Goal: Task Accomplishment & Management: Use online tool/utility

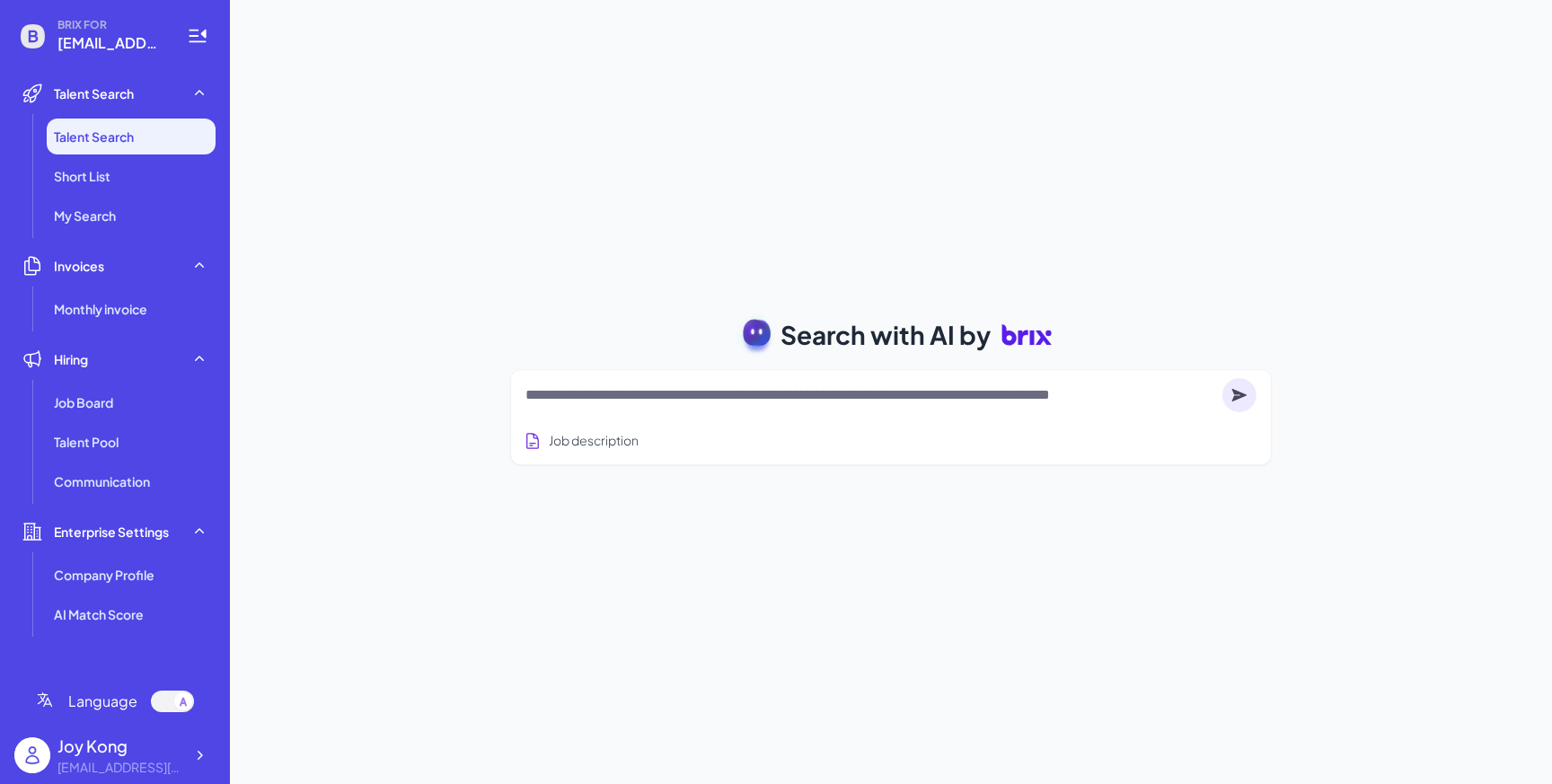
click at [133, 286] on li "Invoices Monthly invoice" at bounding box center [115, 287] width 201 height 79
click at [133, 298] on li "Monthly invoice" at bounding box center [131, 309] width 169 height 36
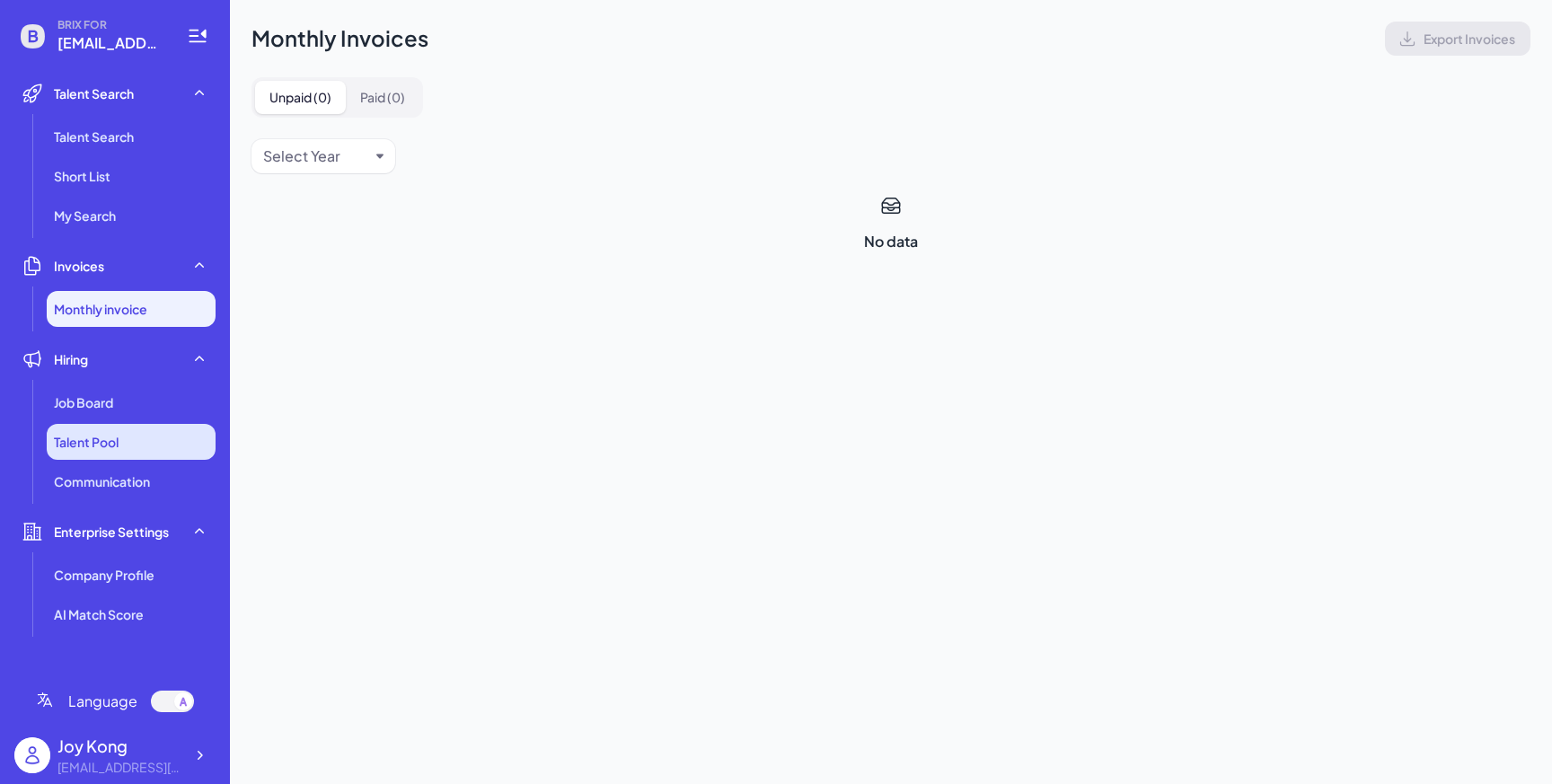
click at [132, 425] on li "Talent Pool" at bounding box center [131, 442] width 169 height 36
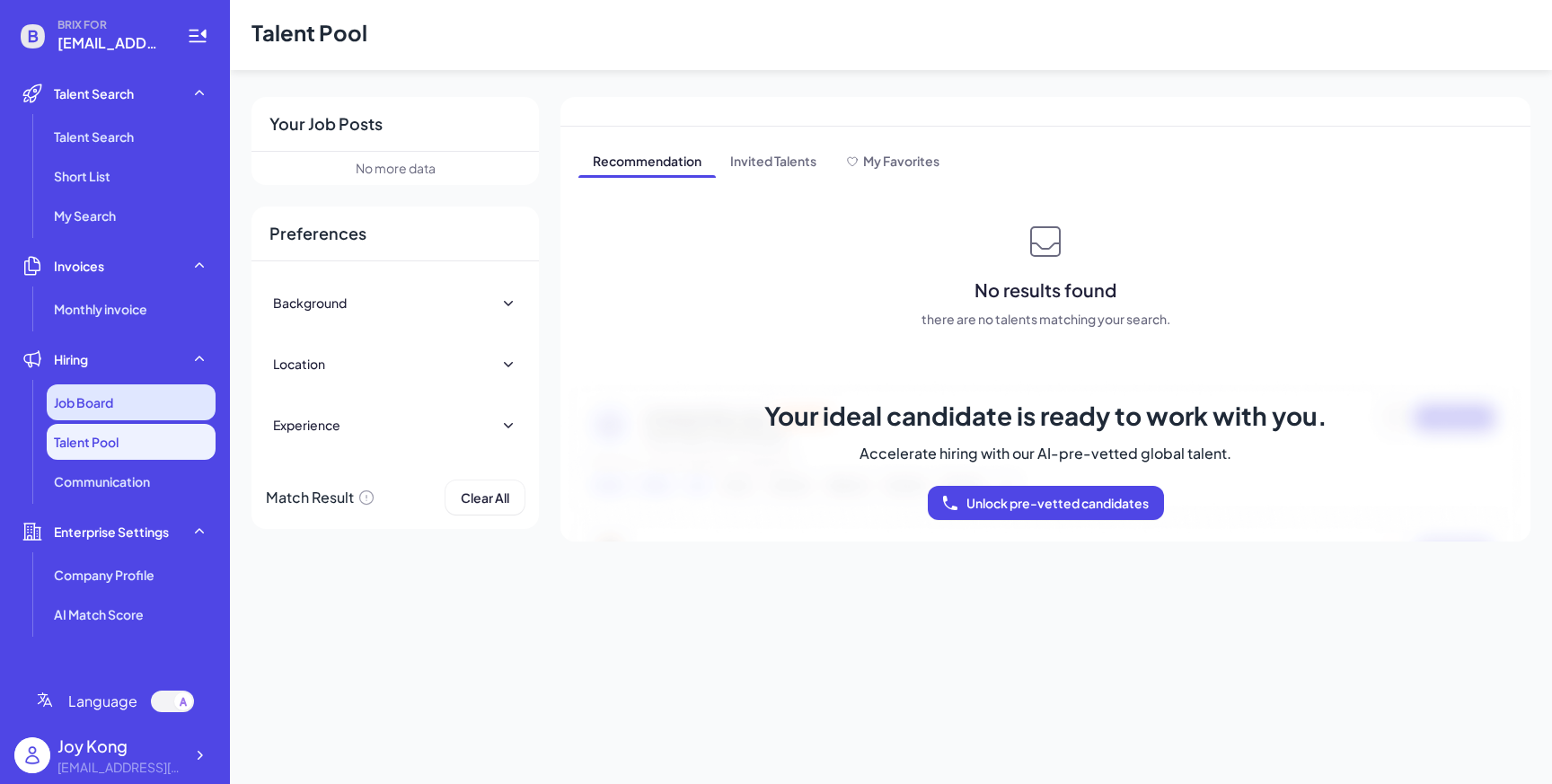
click at [133, 408] on div "Job Board" at bounding box center [131, 402] width 169 height 36
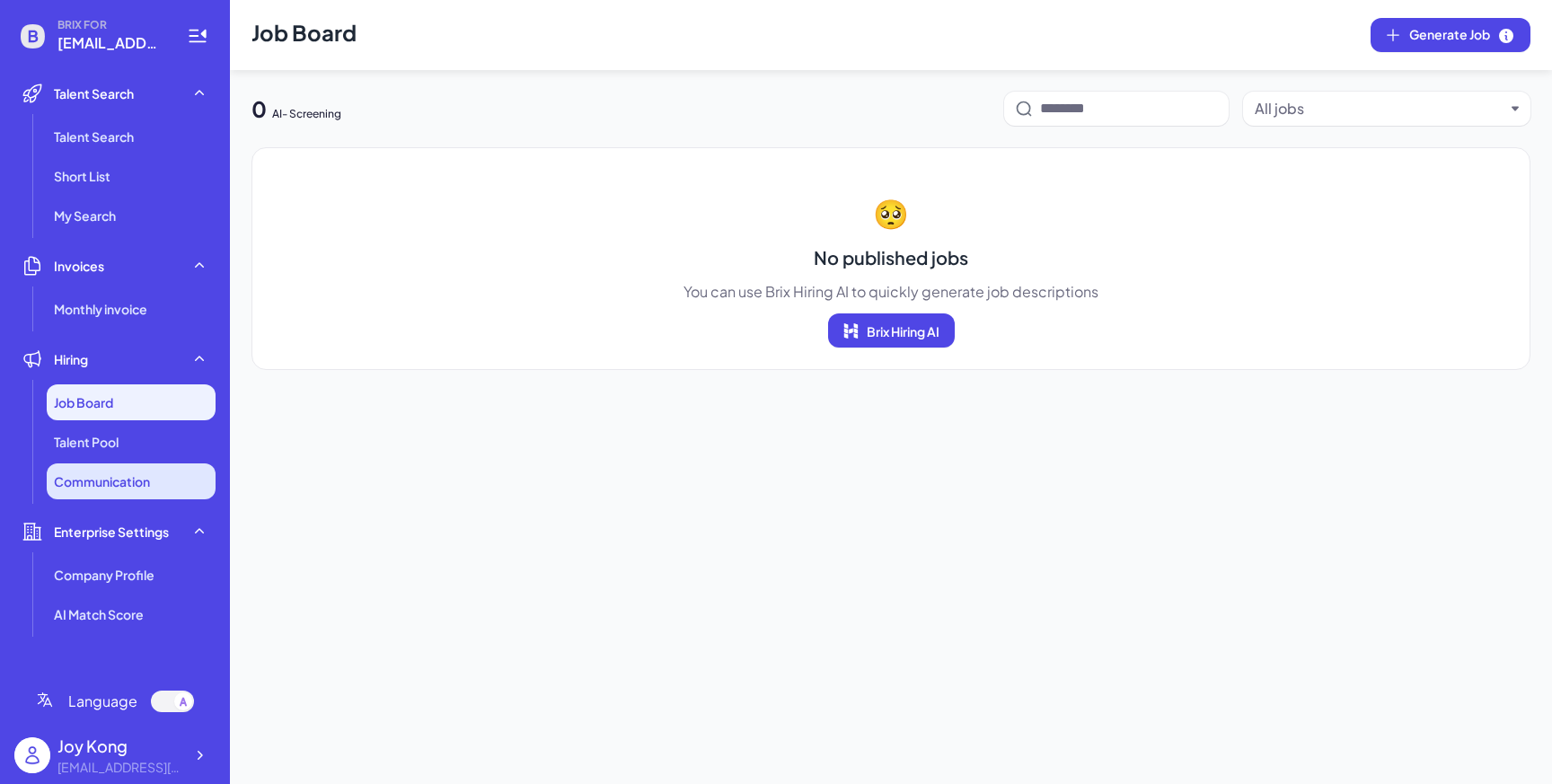
click at [145, 476] on span "Communication" at bounding box center [102, 481] width 96 height 18
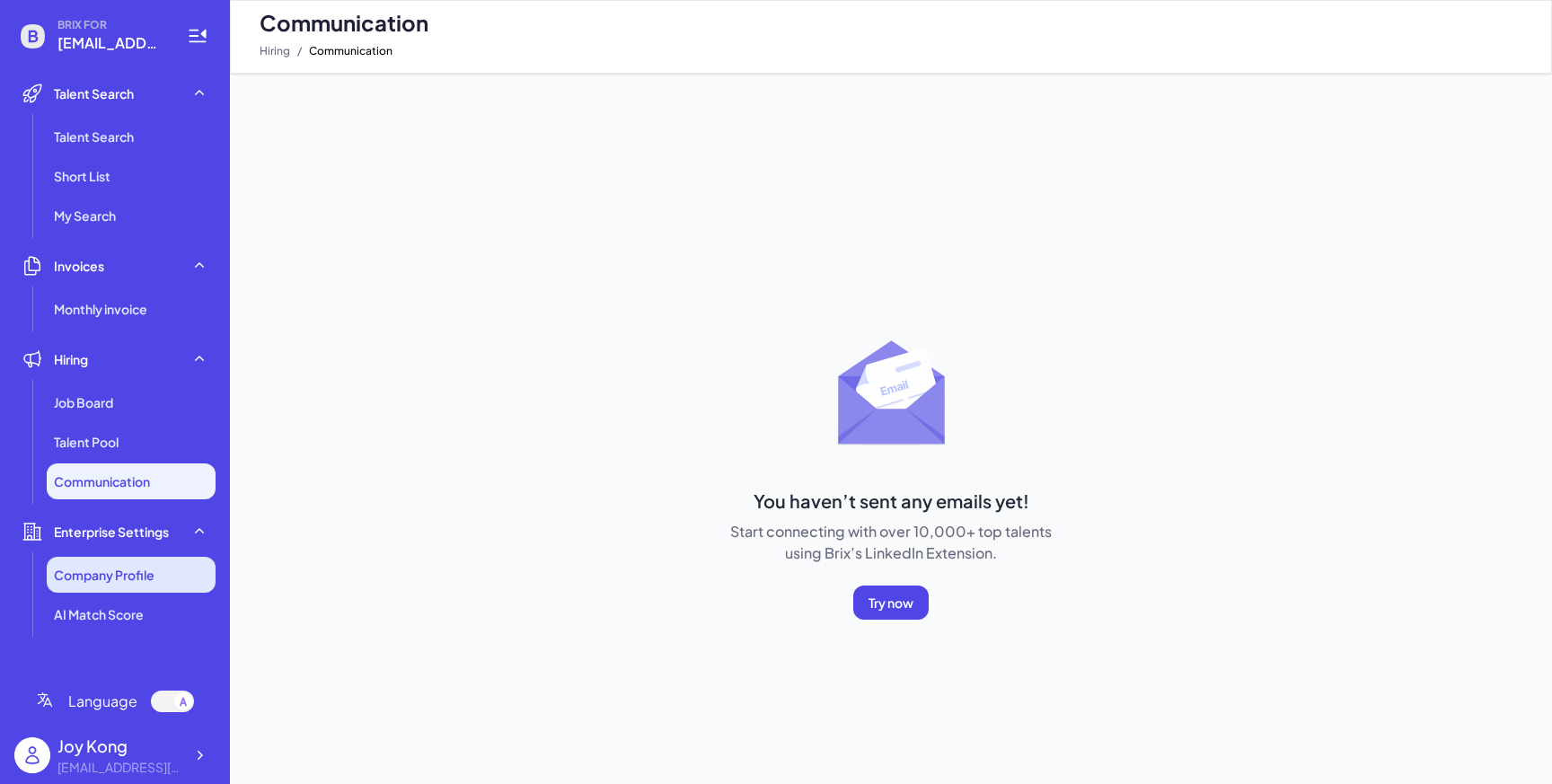
click at [180, 565] on li "Company Profile" at bounding box center [131, 575] width 169 height 36
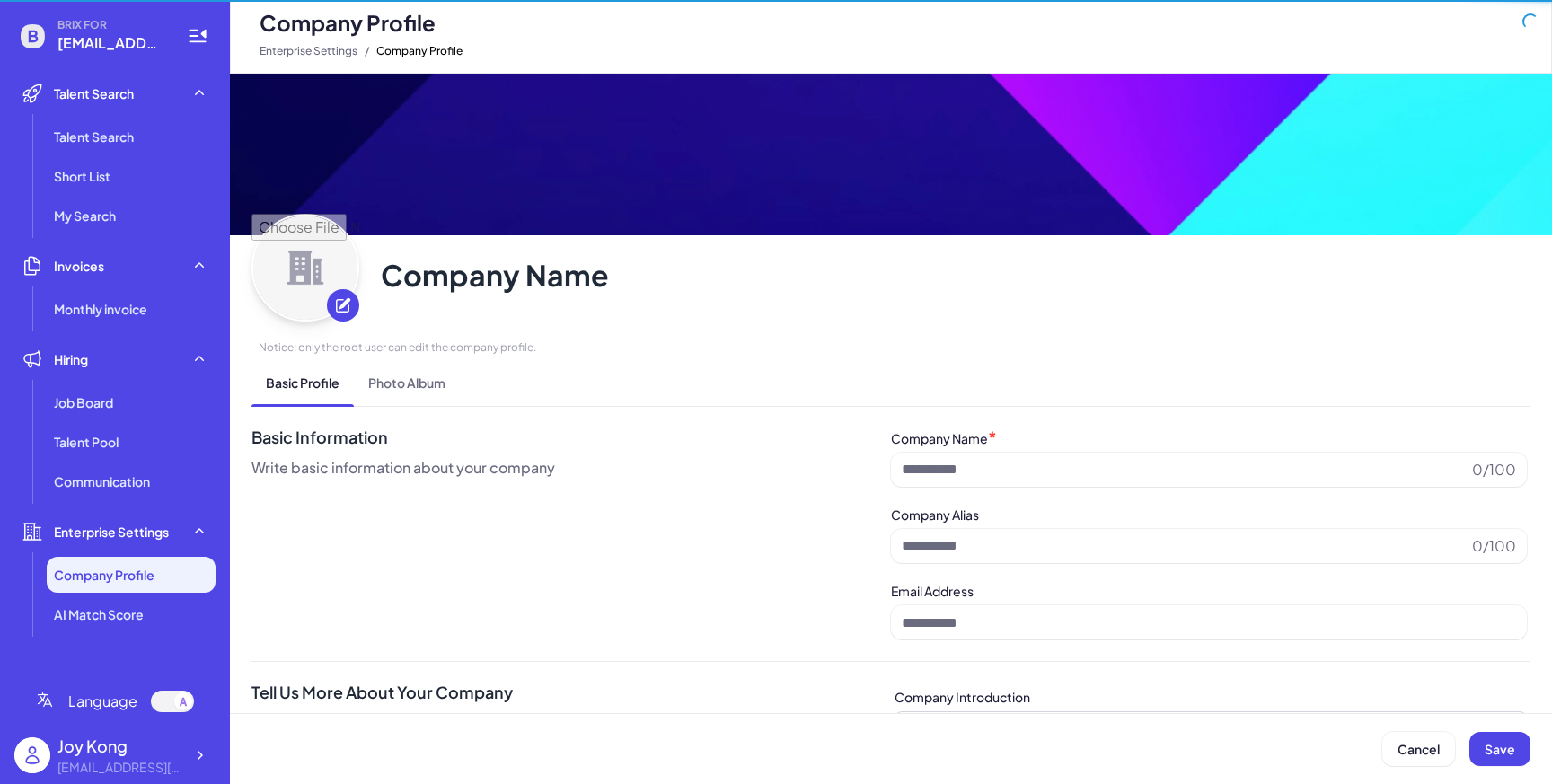
type input "**********"
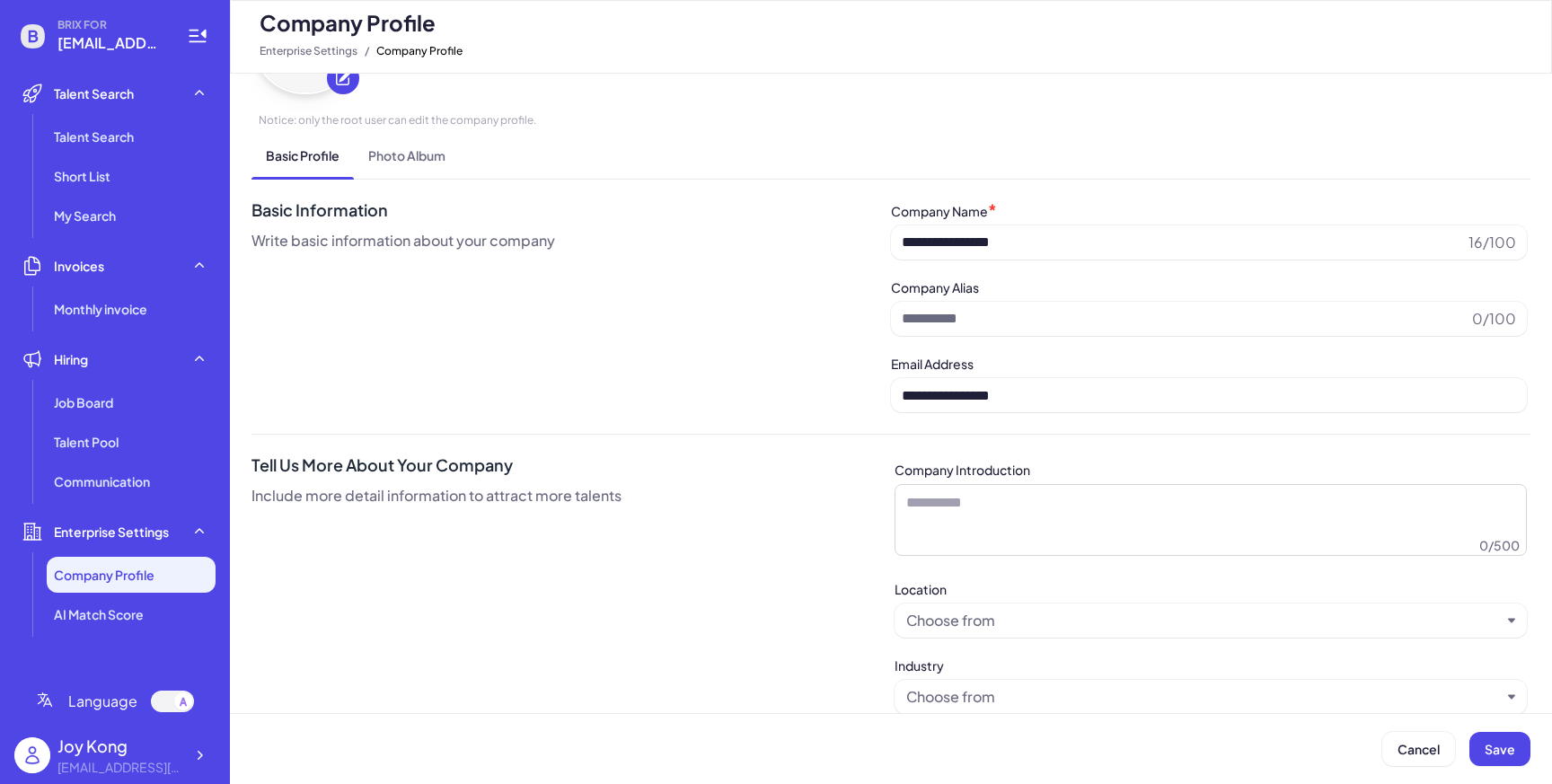
scroll to position [399, 0]
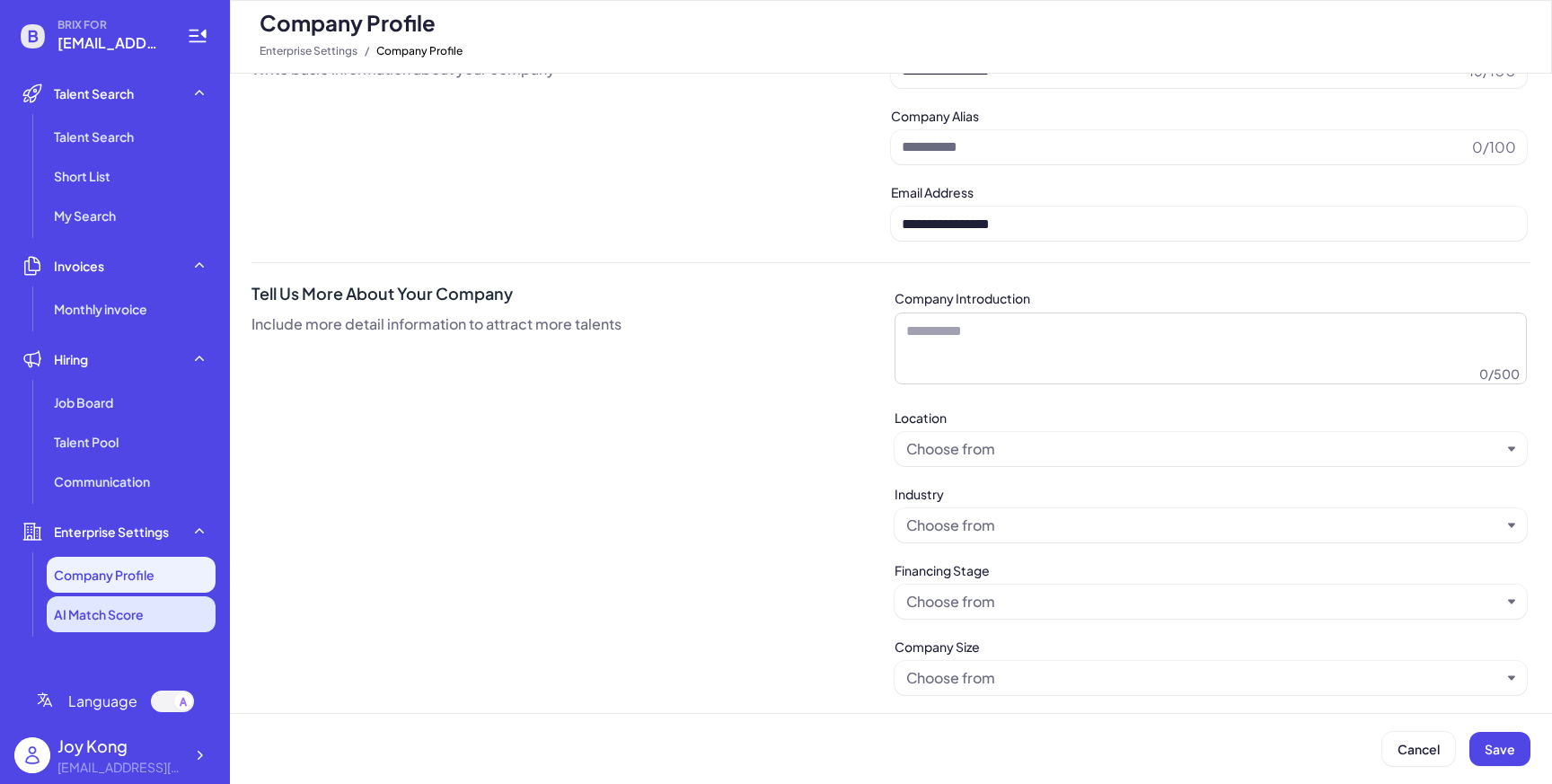
click at [135, 602] on li "AI Match Score" at bounding box center [131, 615] width 169 height 36
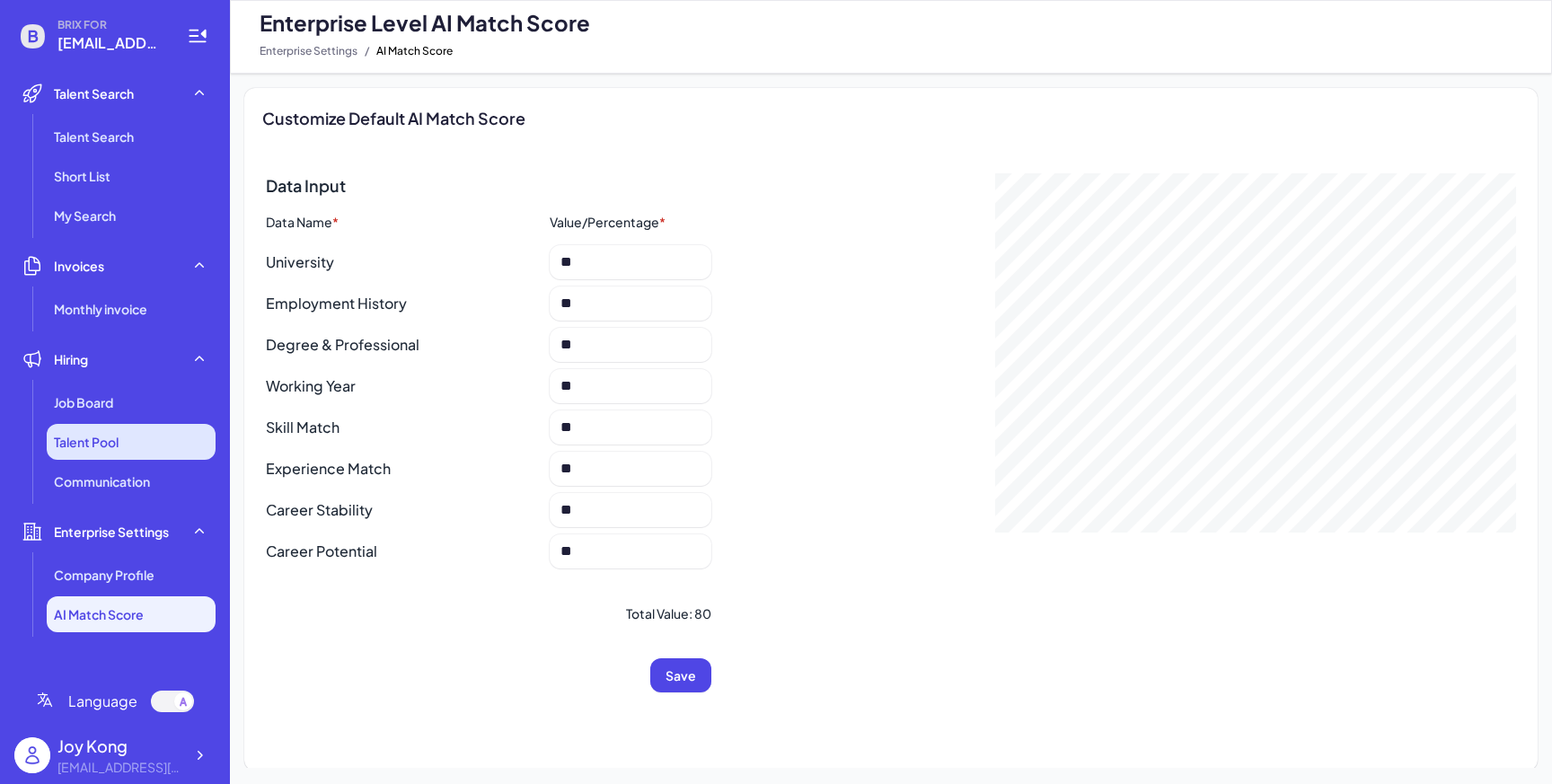
click at [121, 446] on li "Talent Pool" at bounding box center [131, 442] width 169 height 36
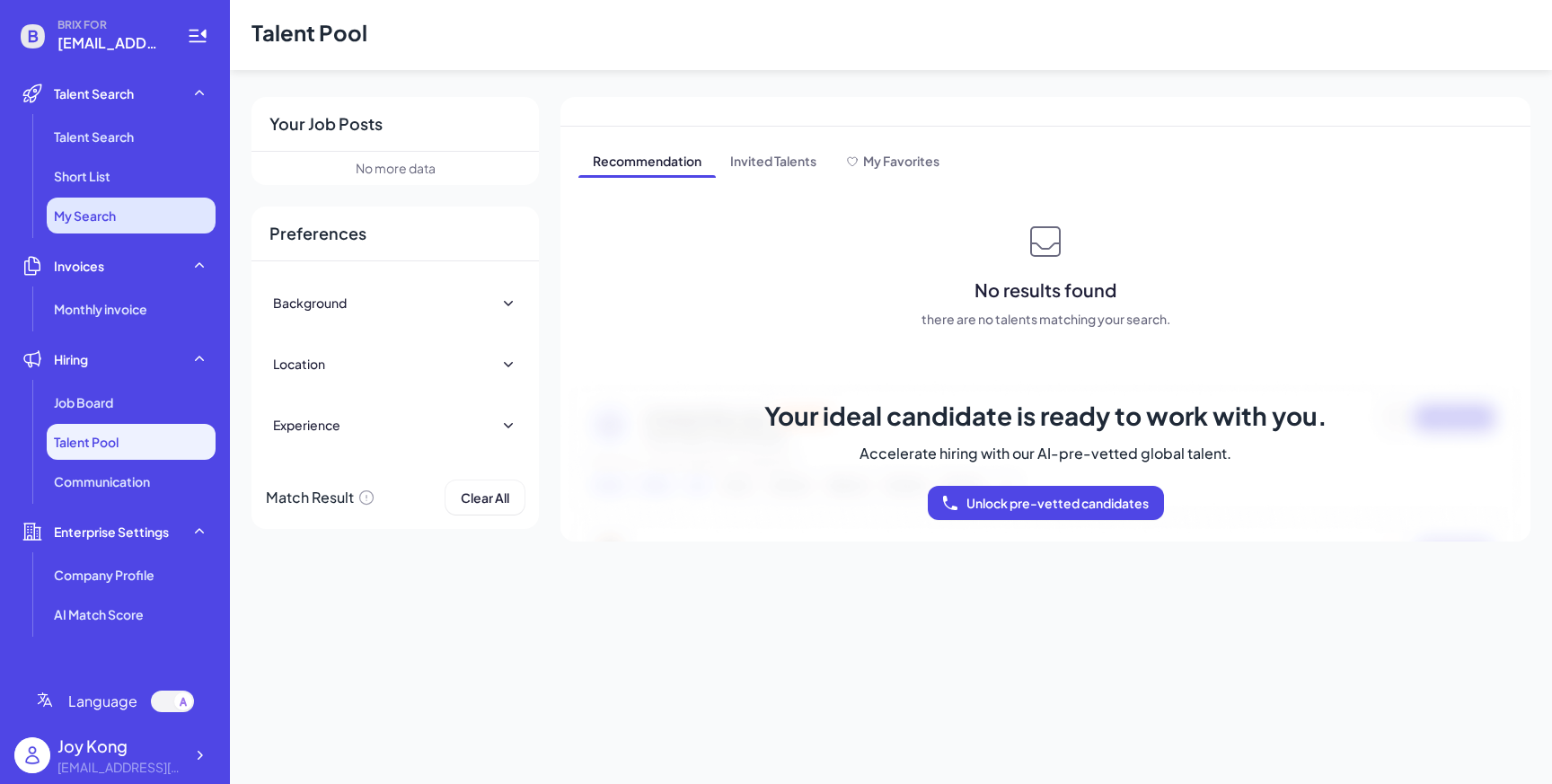
click at [189, 229] on li "My Search" at bounding box center [131, 216] width 169 height 36
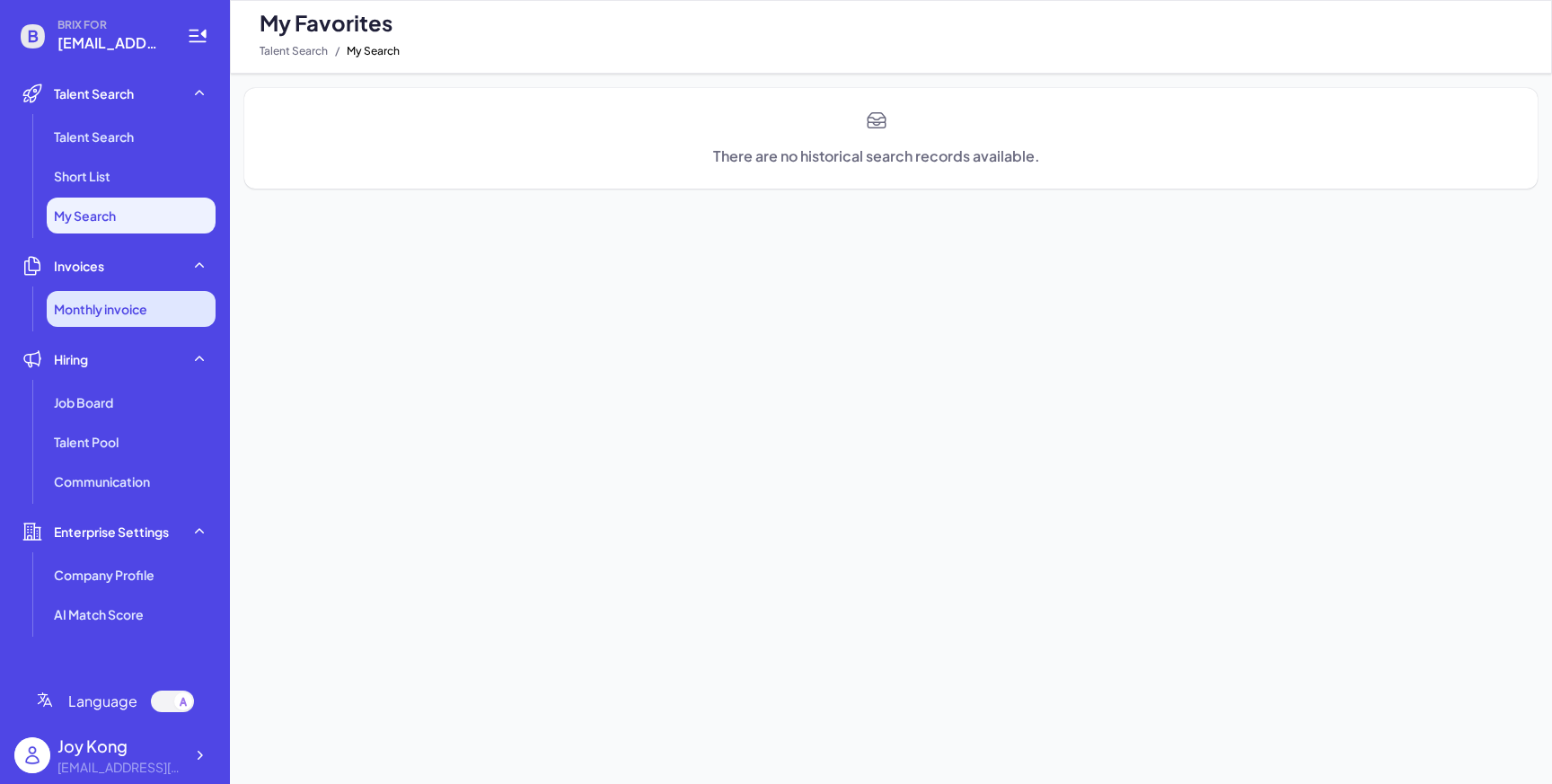
click at [136, 321] on li "Monthly invoice" at bounding box center [131, 309] width 169 height 36
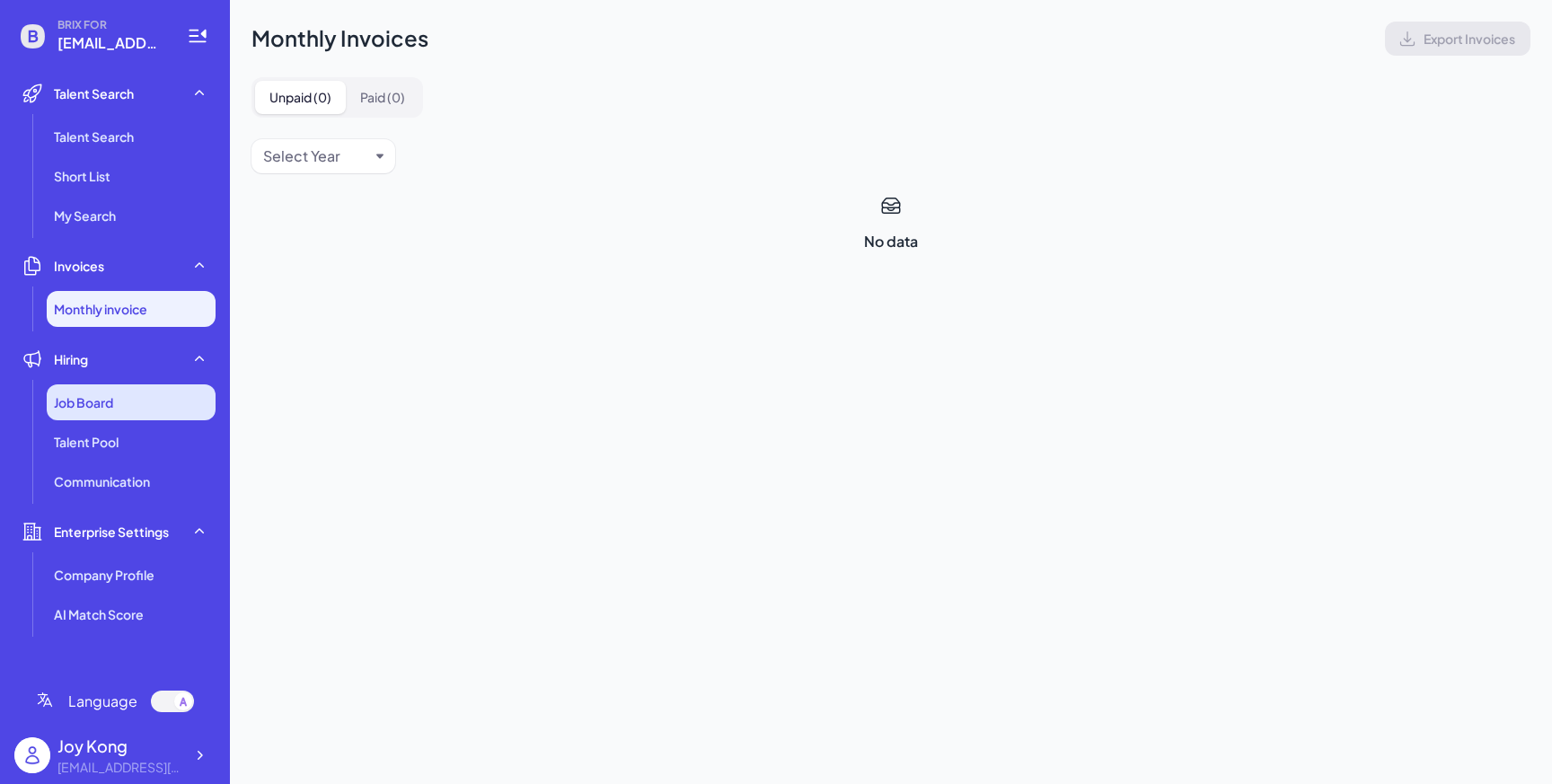
click at [119, 384] on div "Job Board" at bounding box center [131, 402] width 169 height 36
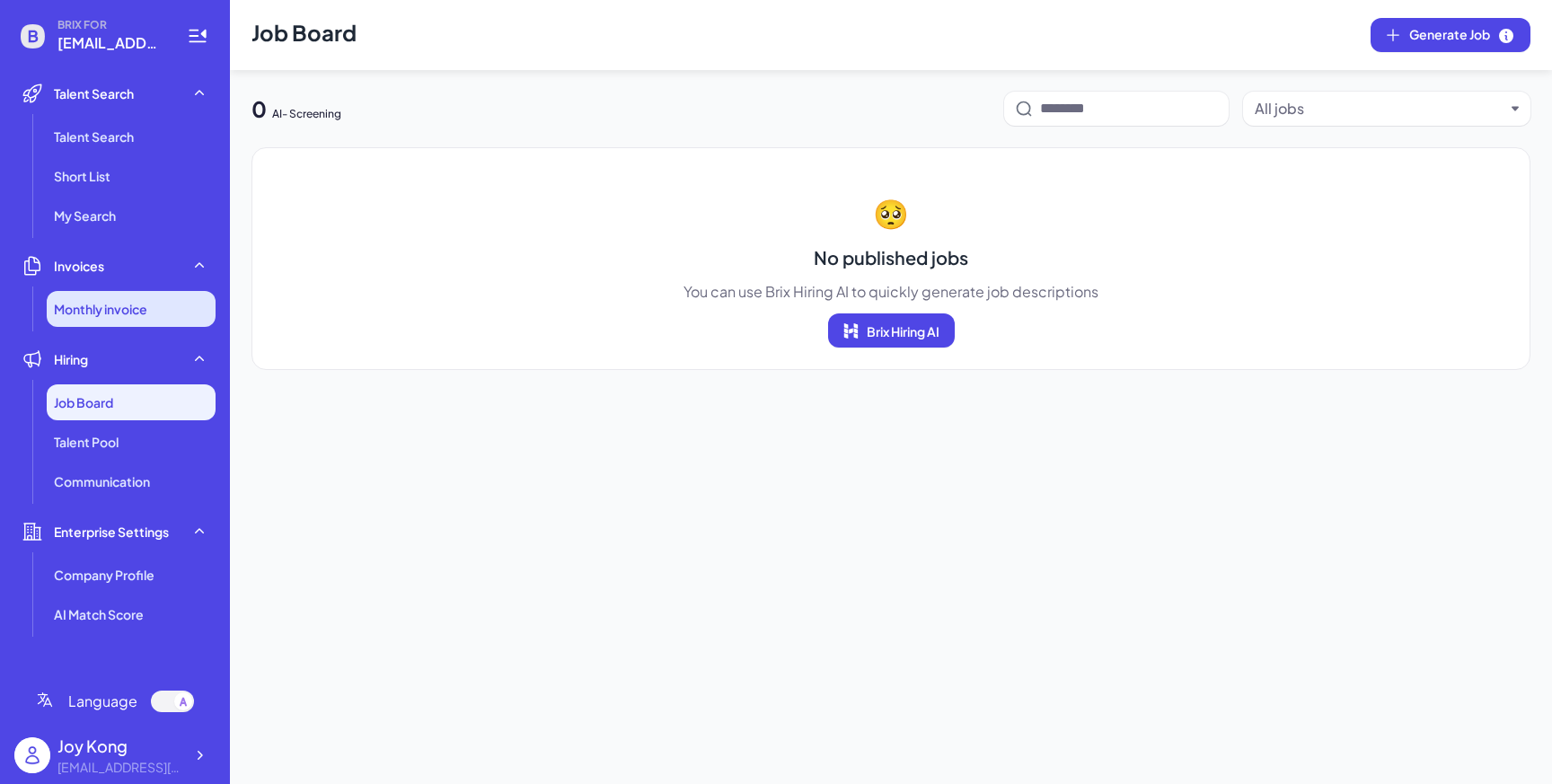
click at [163, 295] on li "Monthly invoice" at bounding box center [131, 309] width 169 height 36
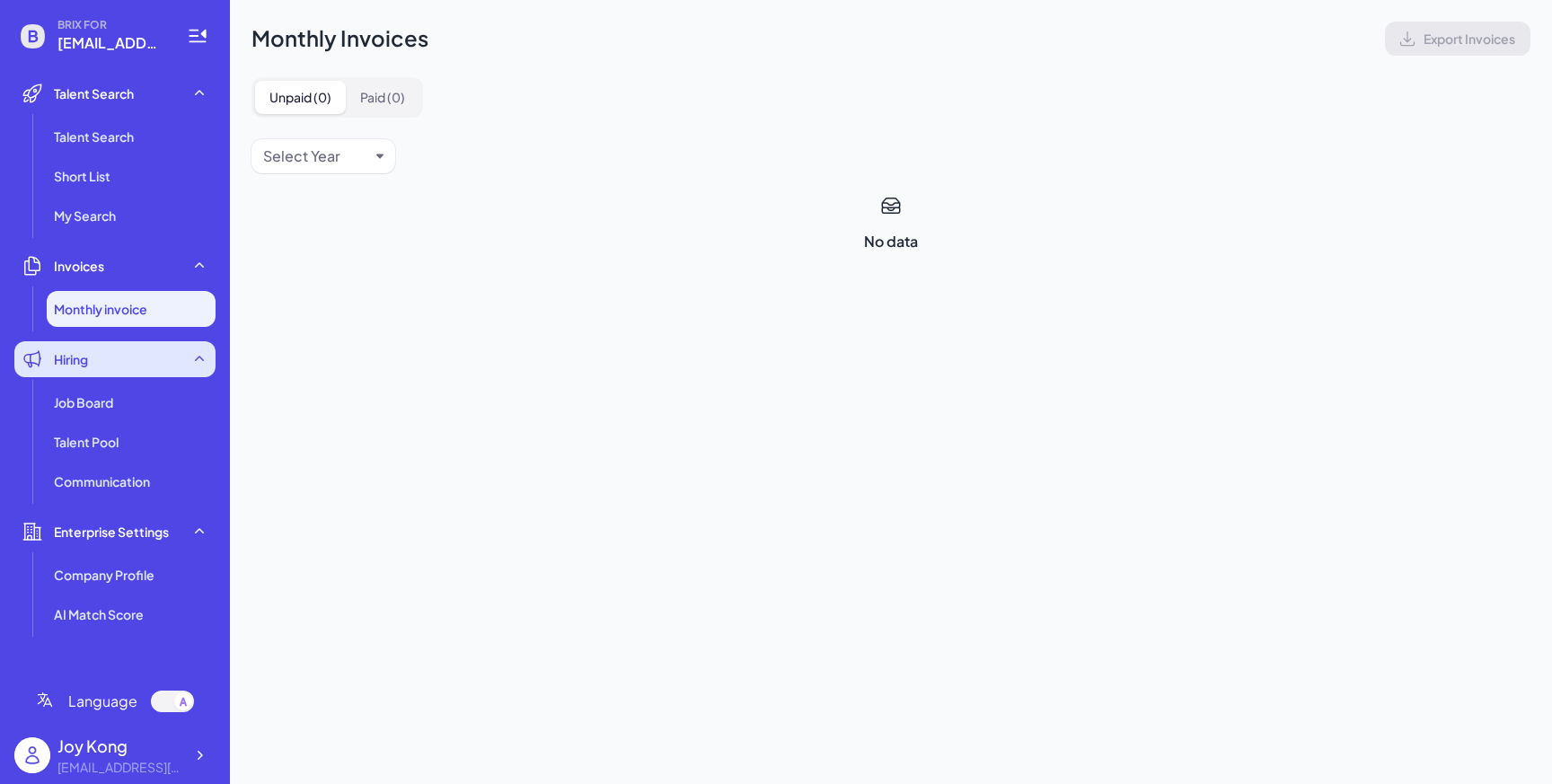
click at [127, 376] on div "Hiring" at bounding box center [115, 359] width 201 height 36
click at [158, 352] on div "Hiring" at bounding box center [115, 359] width 201 height 36
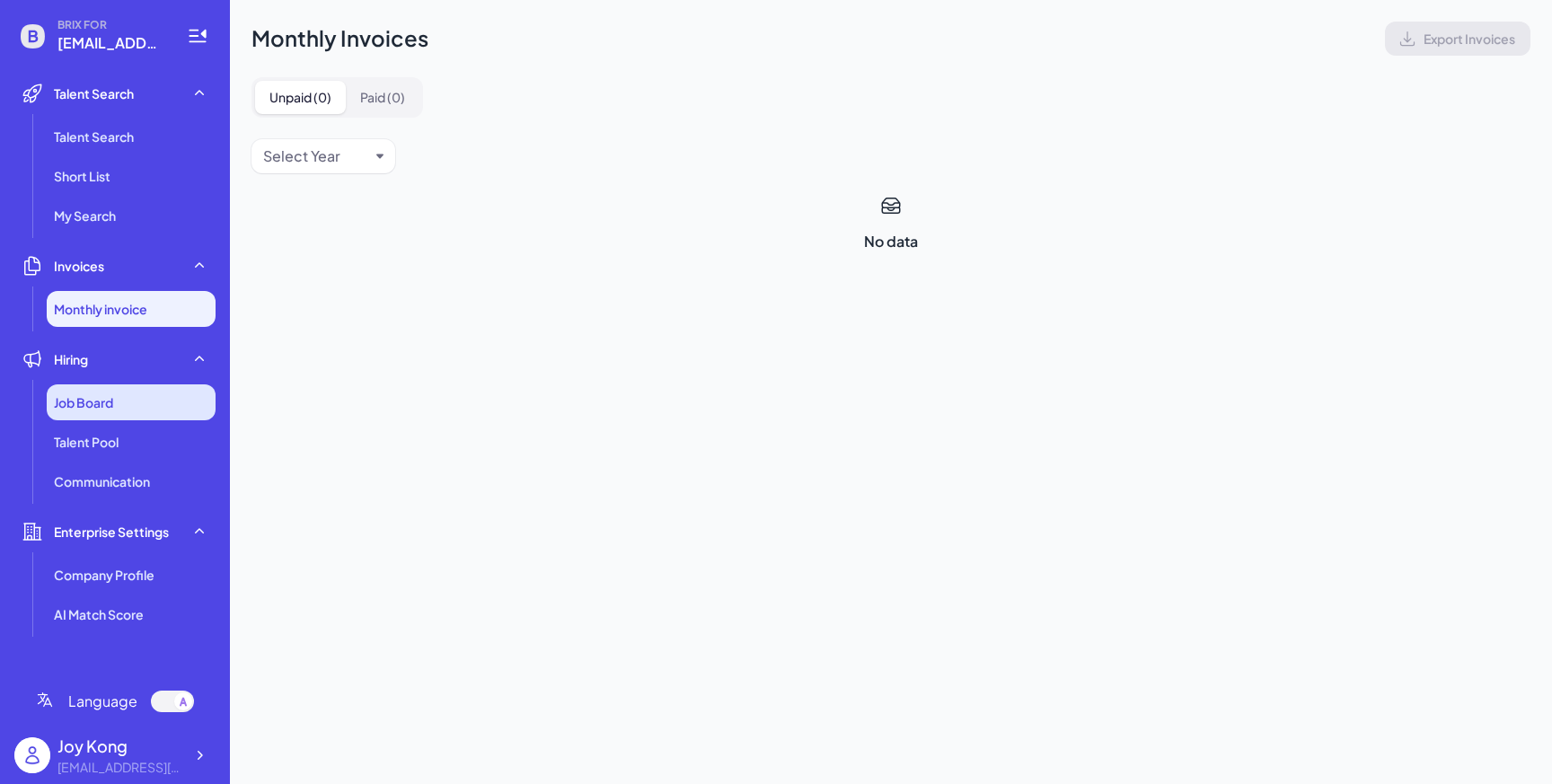
click at [146, 393] on div "Job Board" at bounding box center [131, 402] width 169 height 36
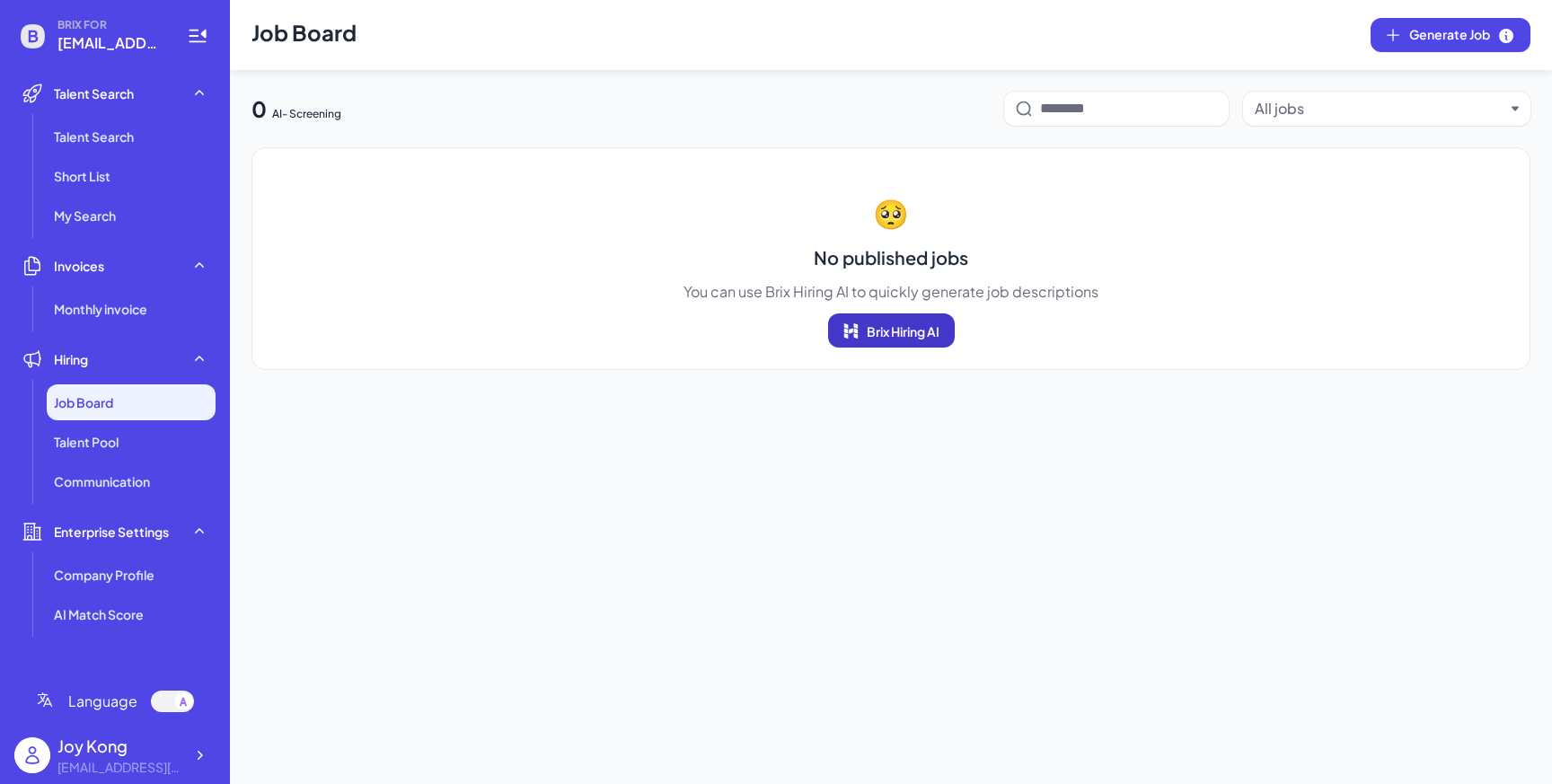
click at [935, 345] on button "Brix Hiring AI" at bounding box center [892, 331] width 127 height 34
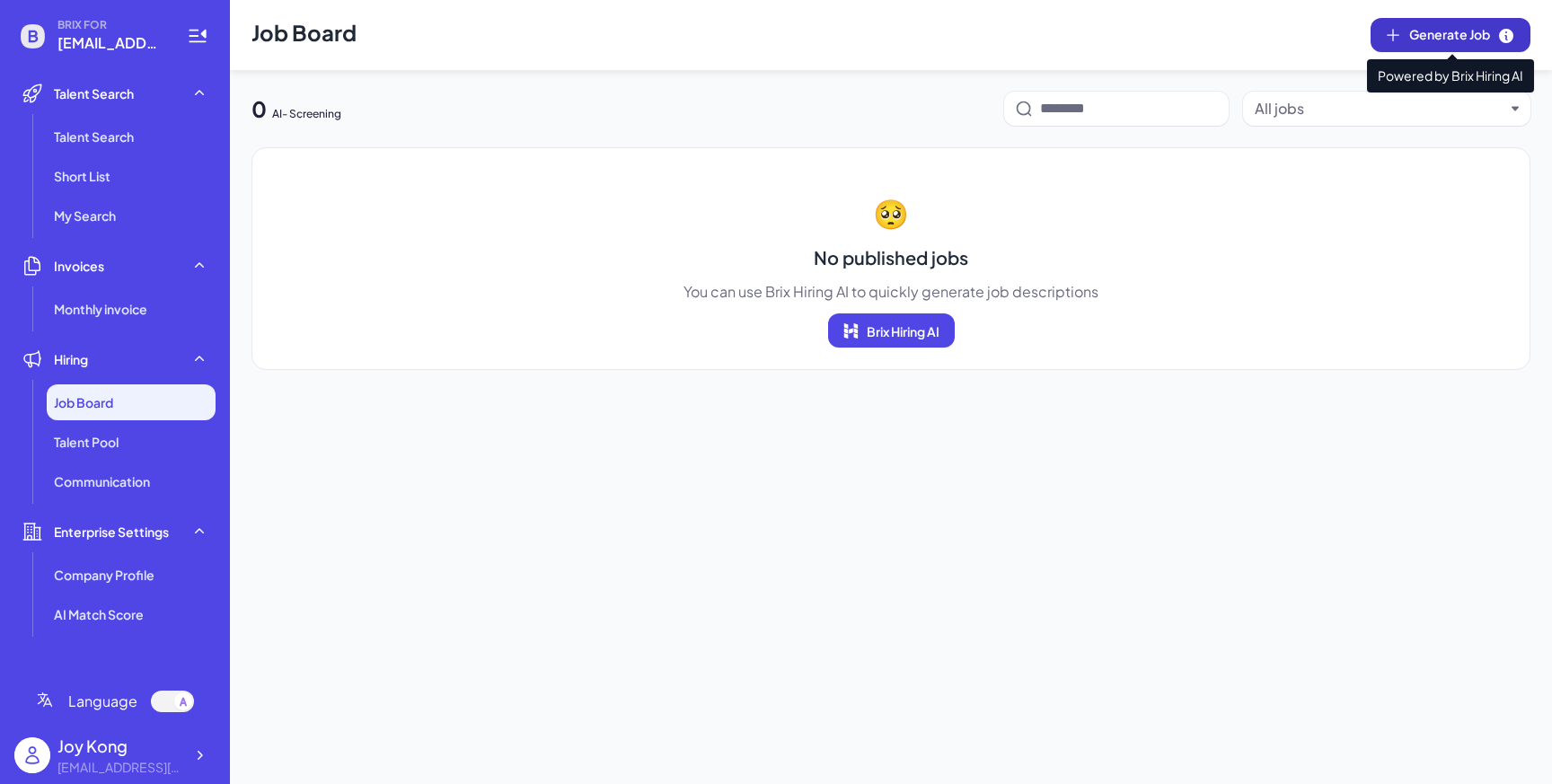
click at [1400, 42] on icon at bounding box center [1394, 35] width 18 height 18
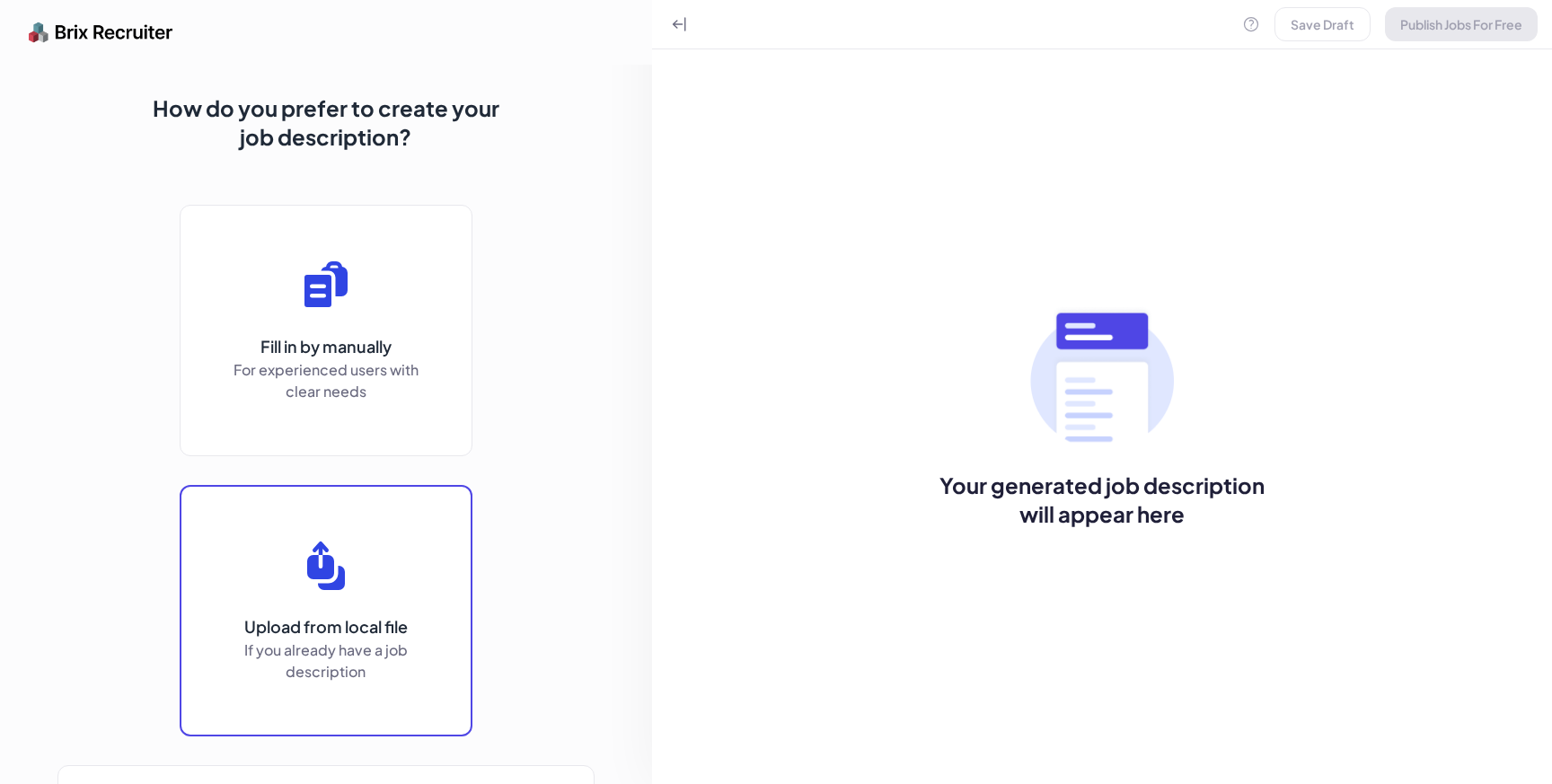
click at [340, 534] on div "Upload" at bounding box center [326, 610] width 289 height 248
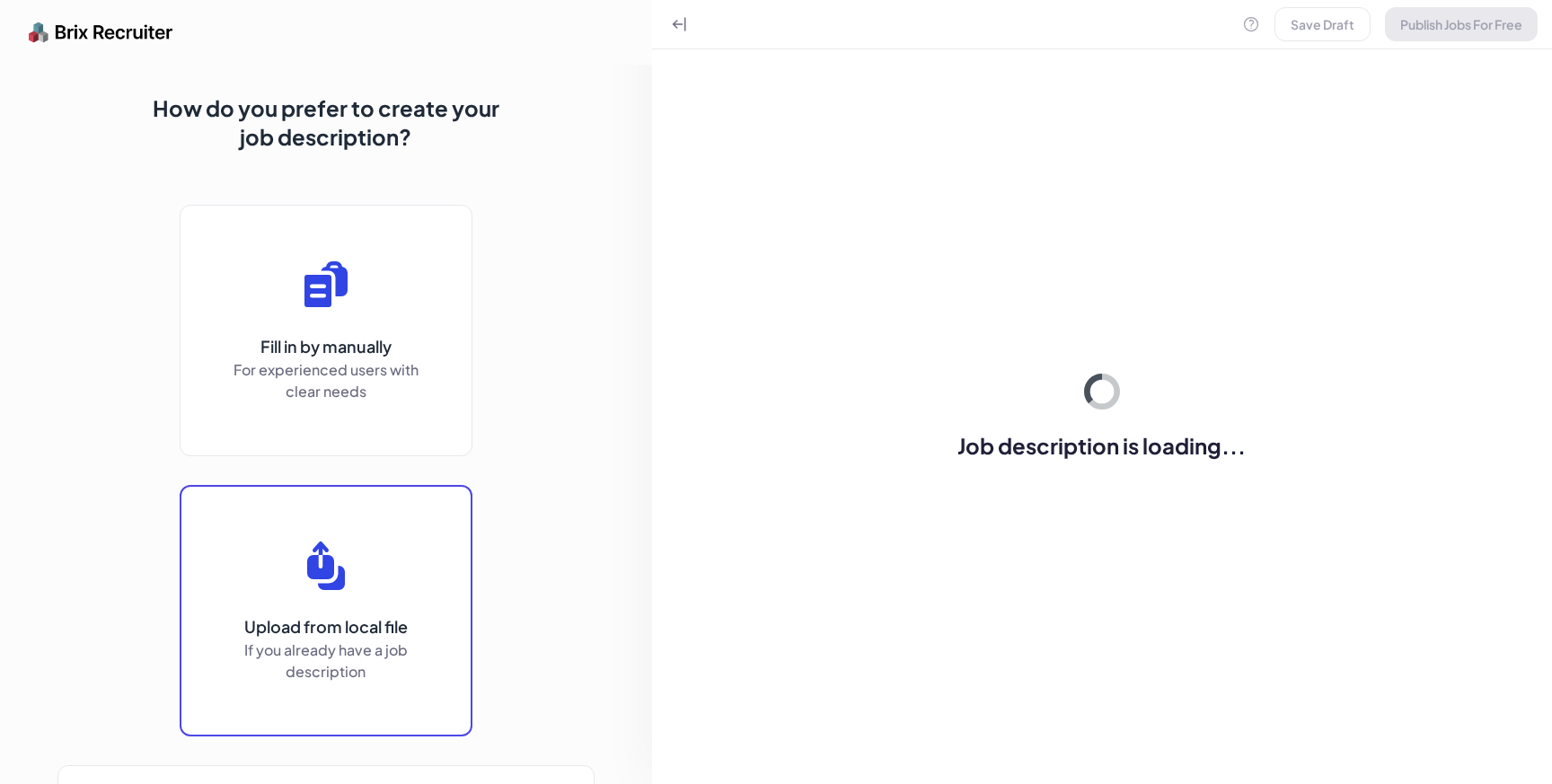
click at [324, 641] on div "Upload" at bounding box center [326, 610] width 289 height 248
